Goal: Find specific page/section: Find specific page/section

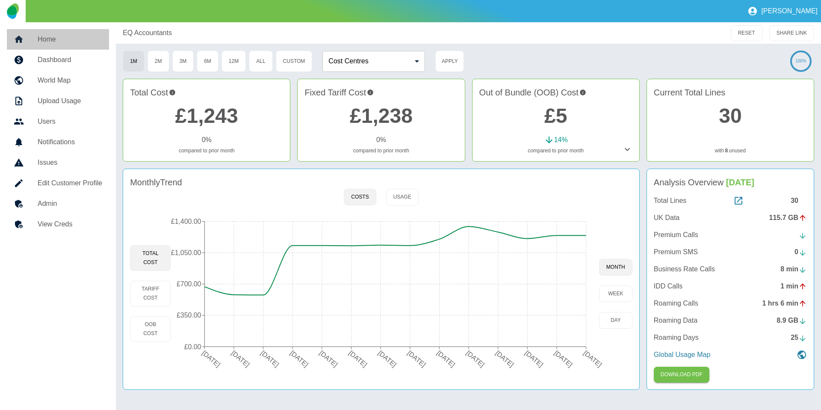
click at [82, 41] on h5 "Home" at bounding box center [70, 39] width 65 height 10
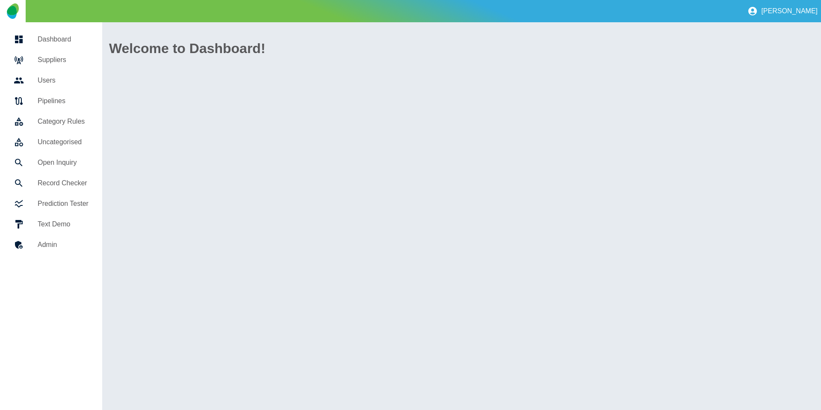
click at [74, 64] on h5 "Suppliers" at bounding box center [63, 60] width 51 height 10
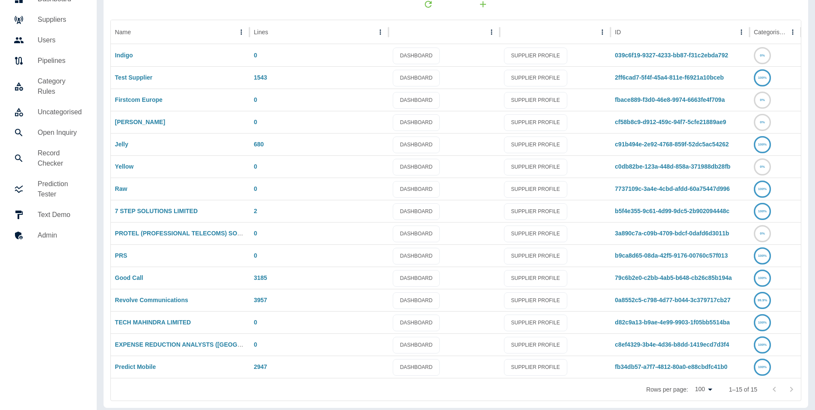
scroll to position [45, 0]
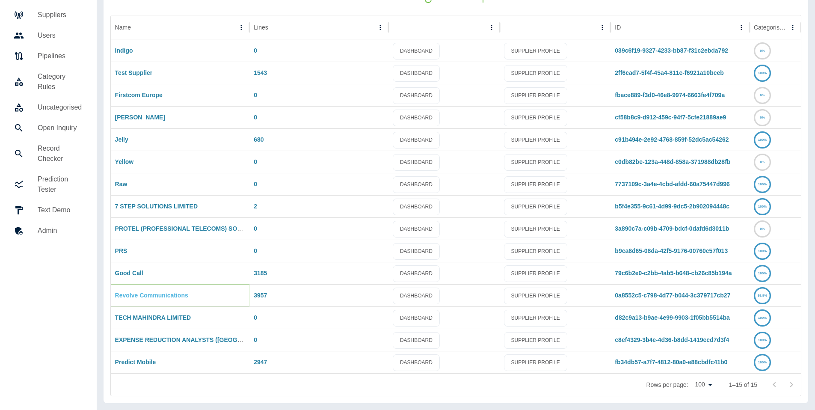
click at [142, 293] on link "Revolve Communications" at bounding box center [151, 295] width 73 height 7
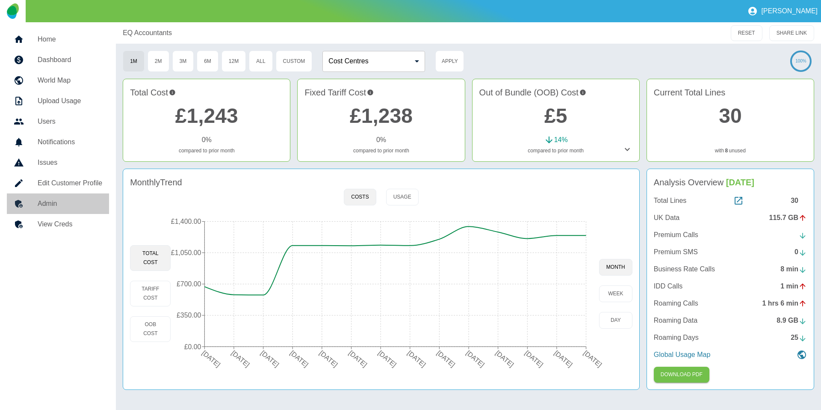
click at [95, 193] on link "Admin" at bounding box center [58, 203] width 102 height 21
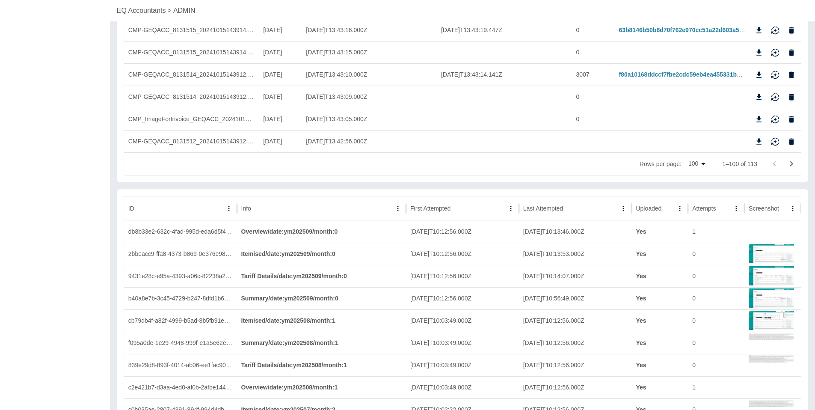
scroll to position [2222, 0]
click at [668, 213] on button "Sort" at bounding box center [668, 208] width 12 height 12
click at [667, 212] on button "Sort" at bounding box center [668, 208] width 12 height 12
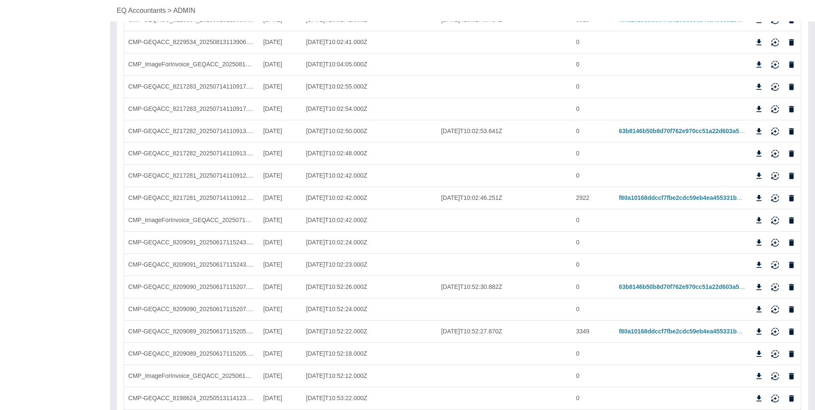
scroll to position [0, 0]
